Goal: Task Accomplishment & Management: Use online tool/utility

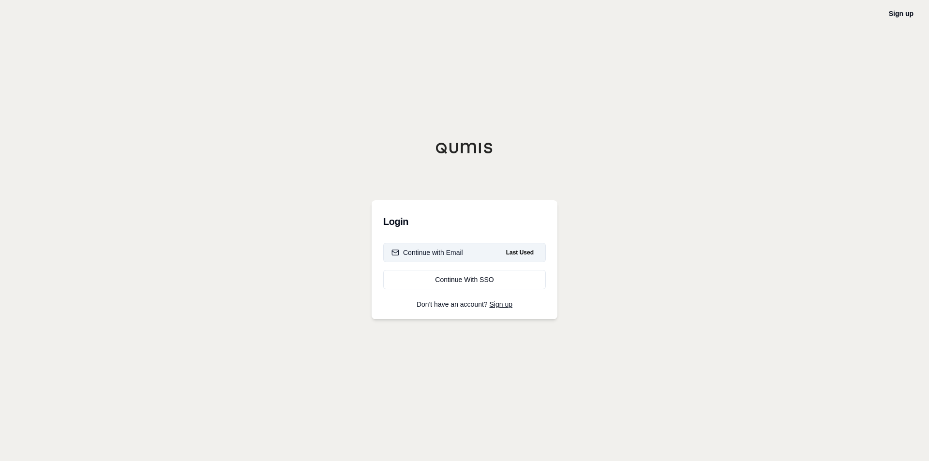
click at [458, 253] on div "Continue with Email" at bounding box center [428, 253] width 72 height 10
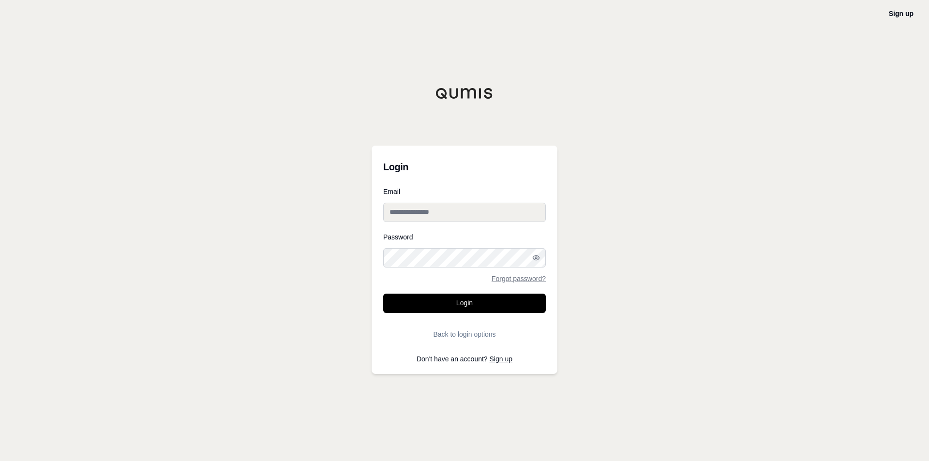
type input "**********"
click at [462, 298] on button "Login" at bounding box center [464, 303] width 163 height 19
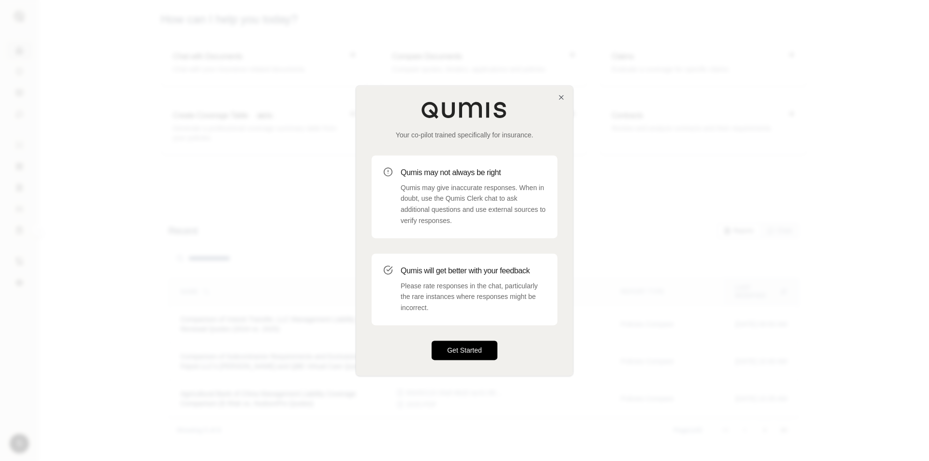
click at [447, 354] on button "Get Started" at bounding box center [465, 350] width 66 height 19
